Goal: Navigation & Orientation: Find specific page/section

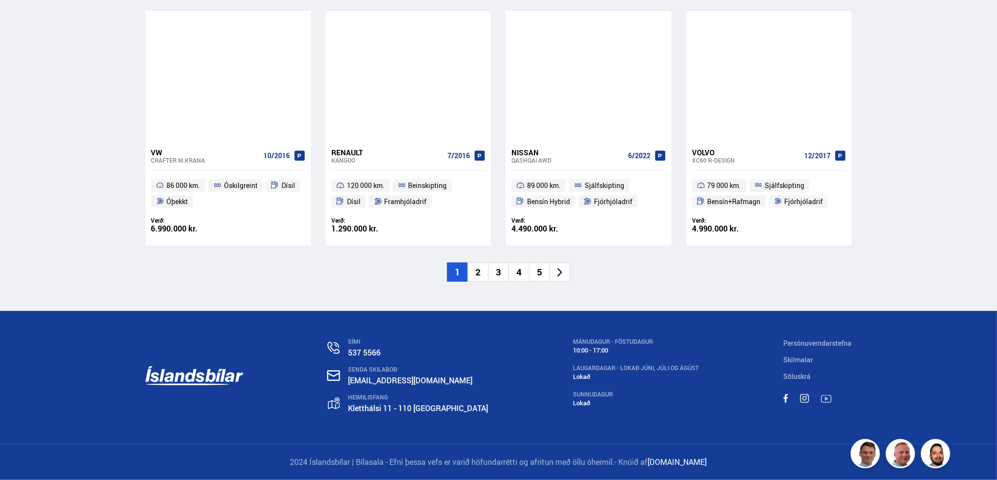
scroll to position [1954, 0]
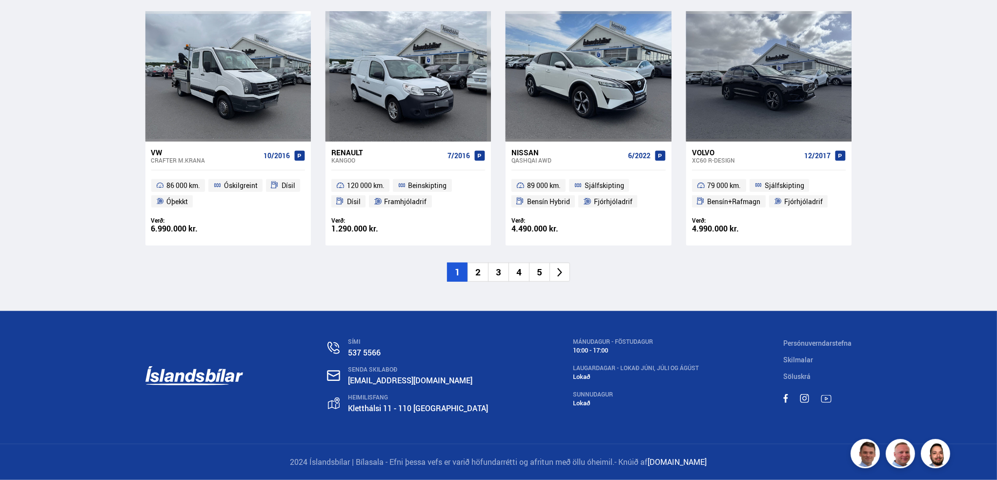
click at [478, 262] on li "2" at bounding box center [477, 271] width 20 height 19
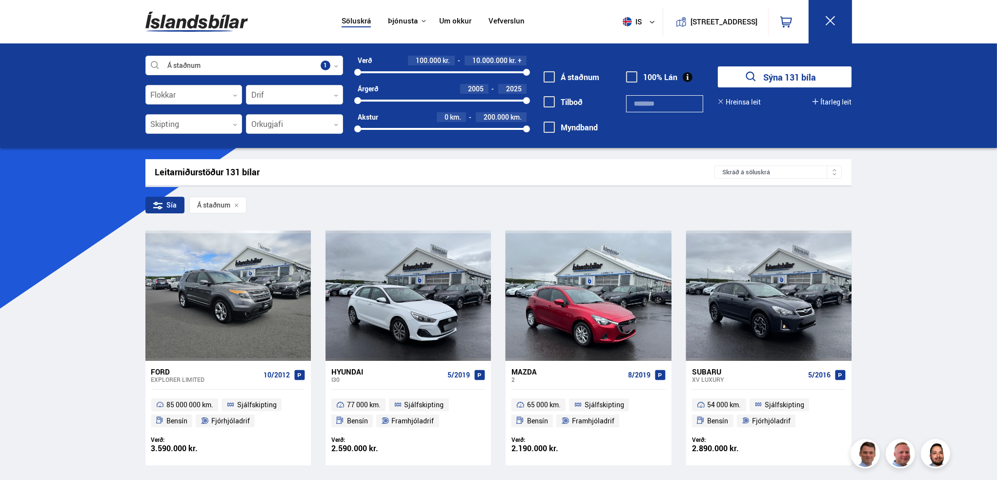
scroll to position [0, 0]
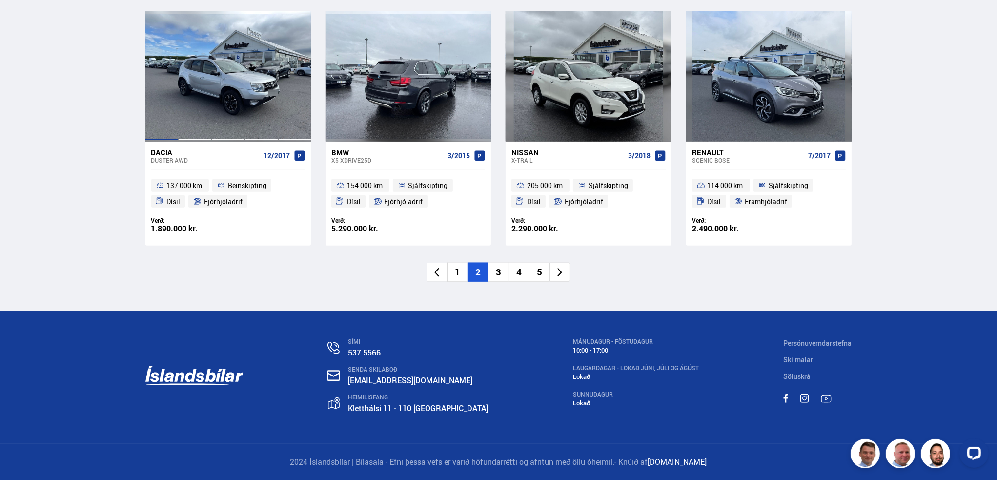
scroll to position [1854, 0]
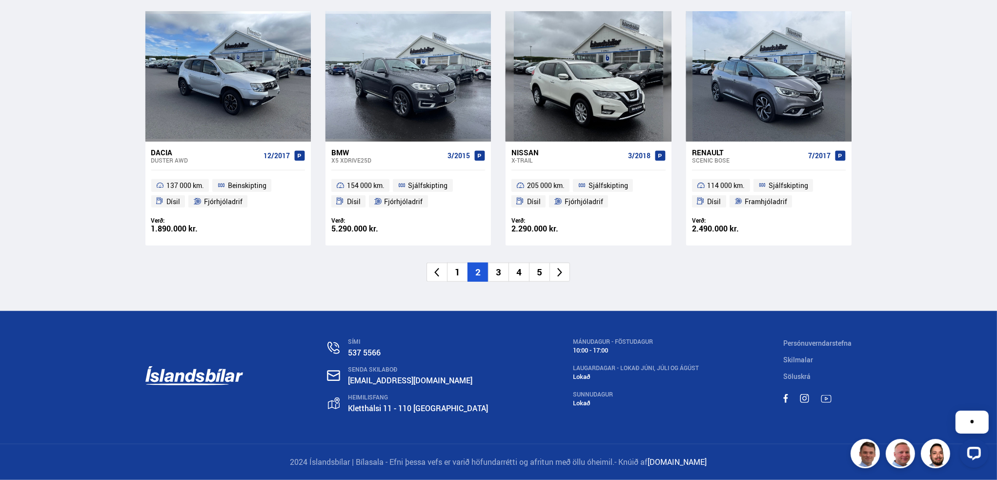
click at [500, 282] on li "3" at bounding box center [498, 271] width 20 height 19
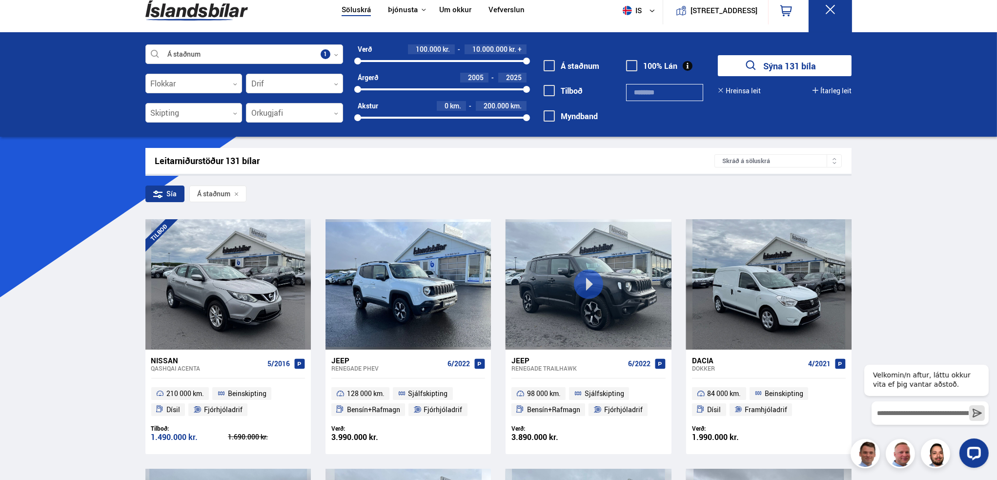
scroll to position [0, 0]
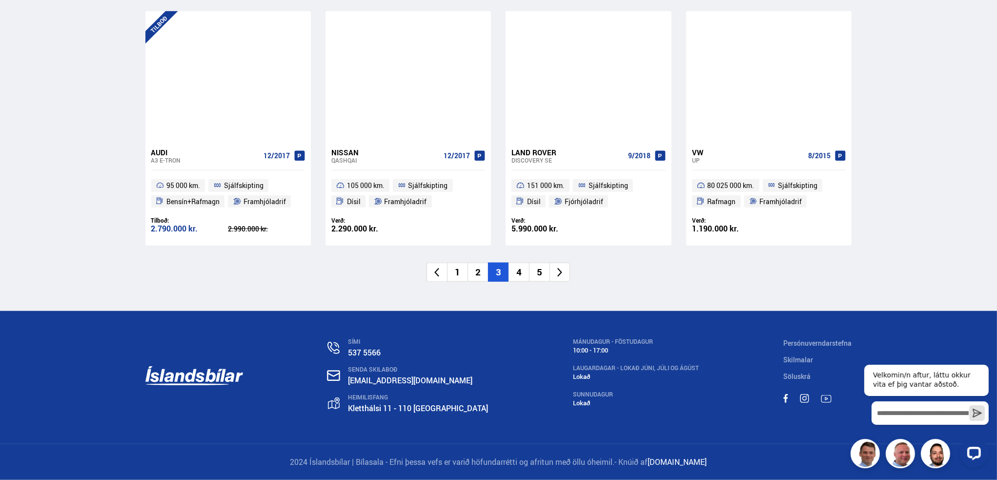
scroll to position [1935, 0]
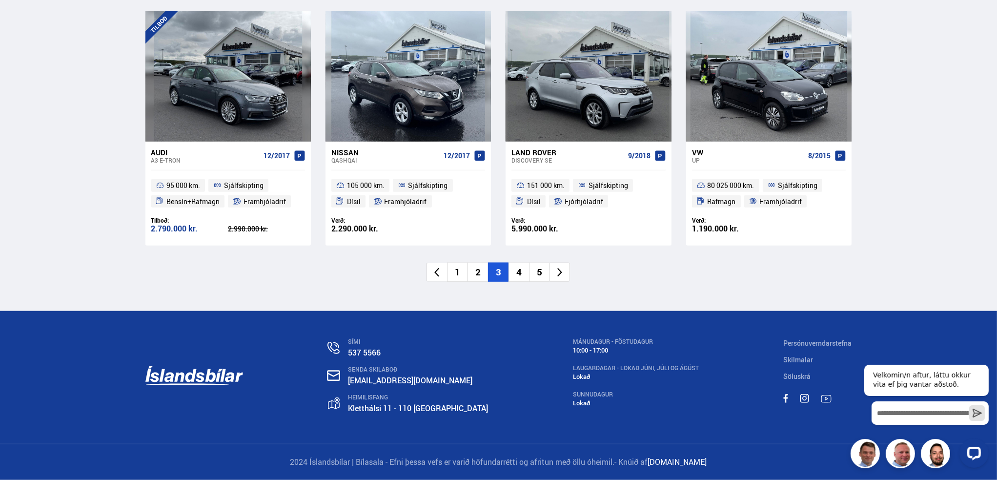
click at [517, 263] on li "4" at bounding box center [518, 271] width 20 height 19
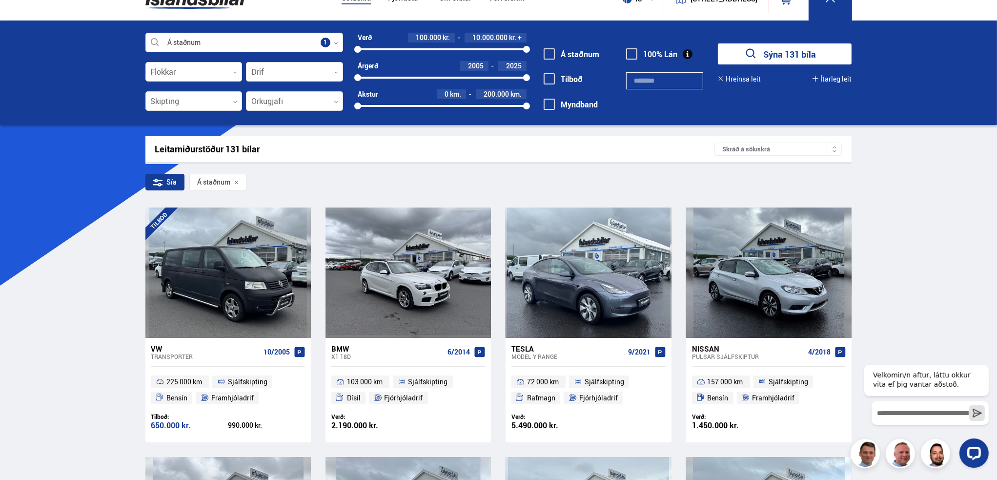
scroll to position [0, 0]
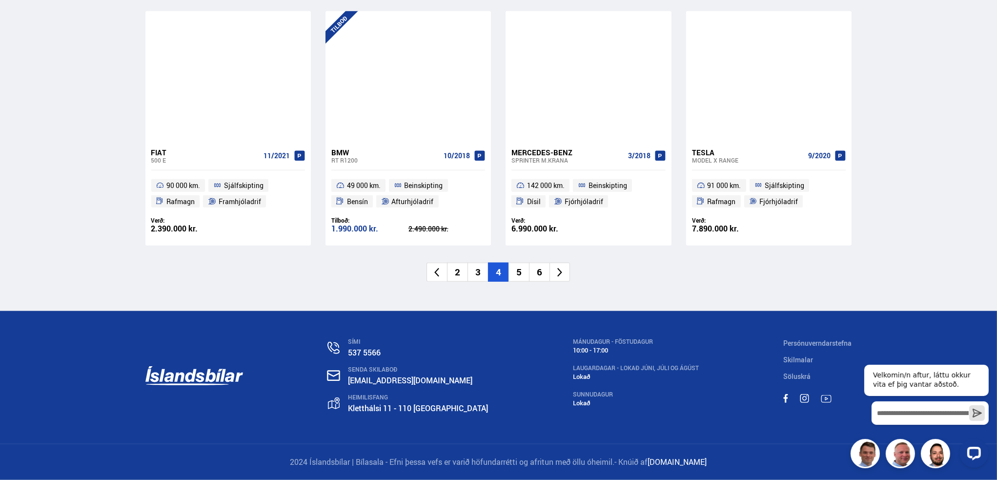
scroll to position [1854, 0]
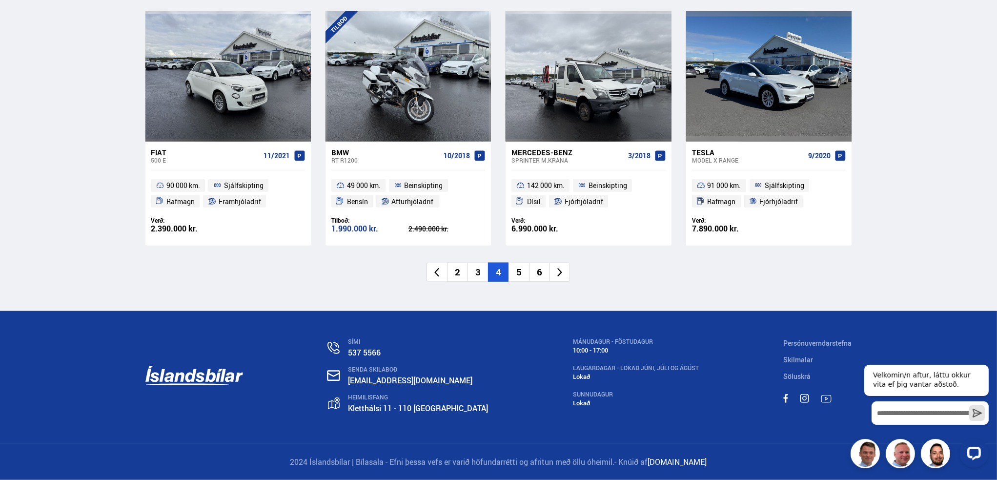
click at [516, 282] on li "5" at bounding box center [518, 271] width 20 height 19
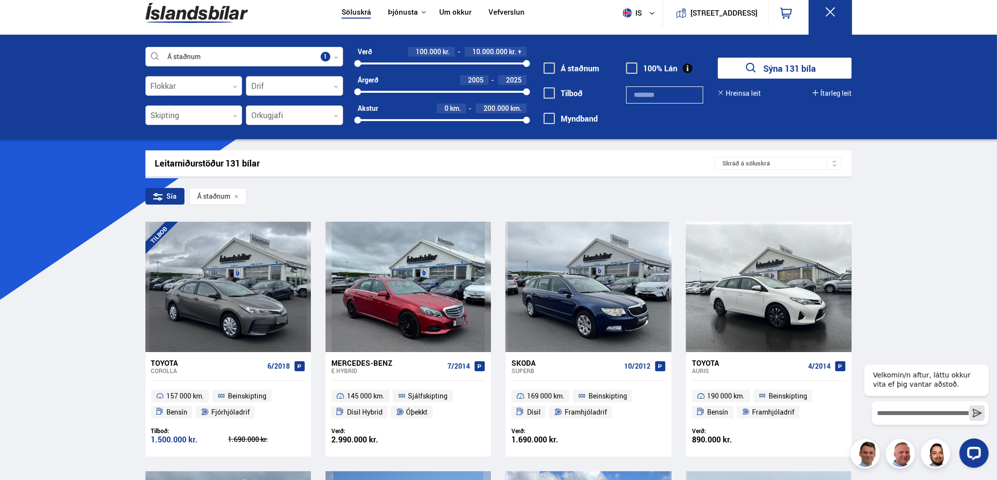
scroll to position [0, 0]
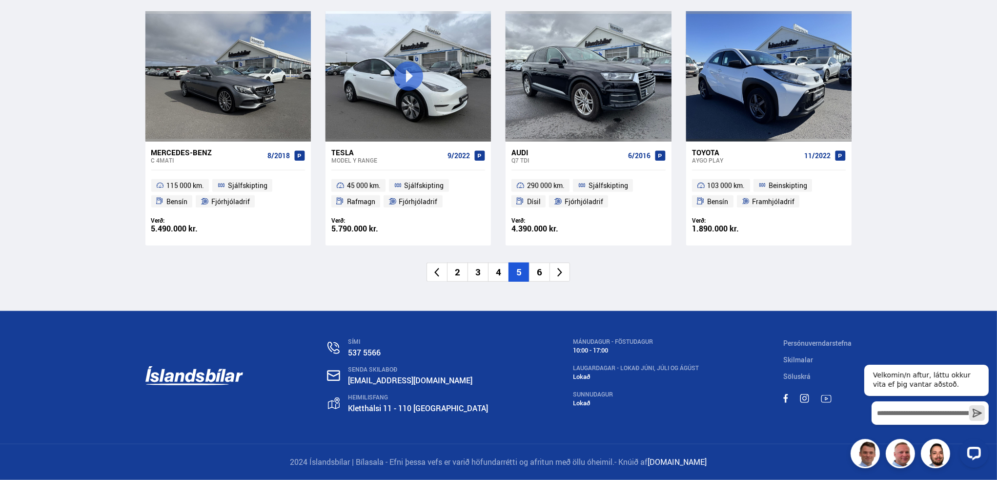
scroll to position [1966, 0]
click at [539, 265] on li "6" at bounding box center [539, 271] width 20 height 19
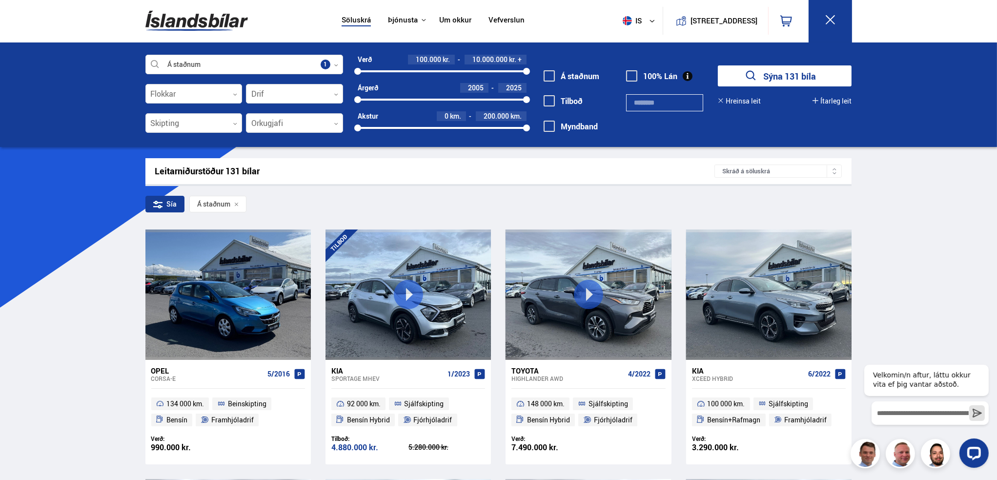
scroll to position [0, 0]
